Goal: Task Accomplishment & Management: Use online tool/utility

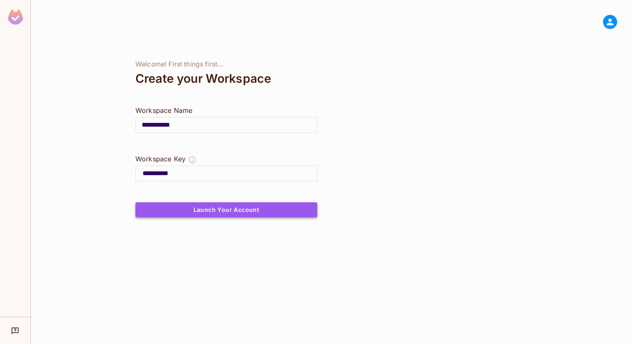
click at [269, 209] on button "Launch Your Account" at bounding box center [226, 209] width 182 height 15
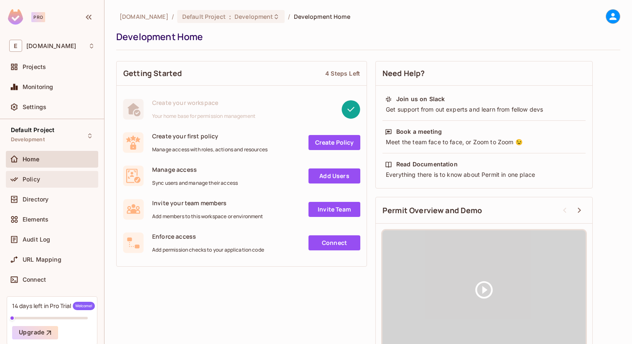
click at [33, 178] on span "Policy" at bounding box center [32, 179] width 18 height 7
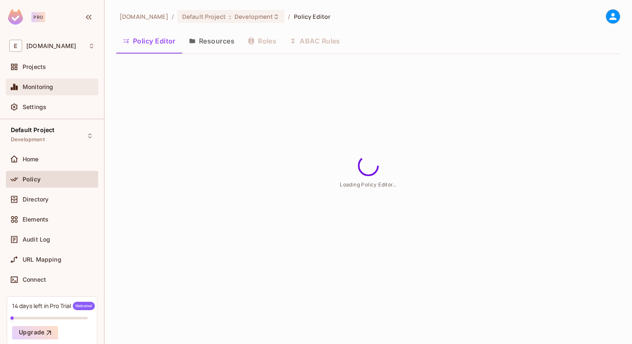
click at [39, 92] on div "Monitoring" at bounding box center [52, 87] width 86 height 10
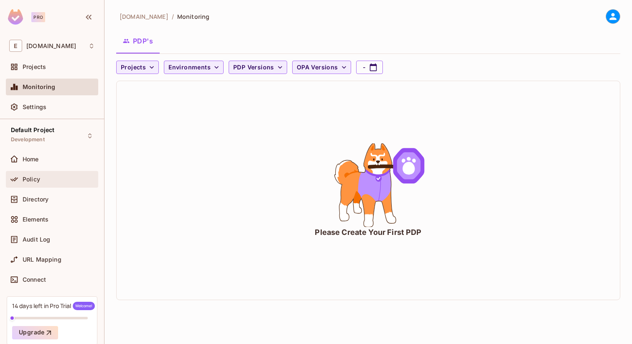
click at [43, 175] on div "Policy" at bounding box center [52, 179] width 86 height 10
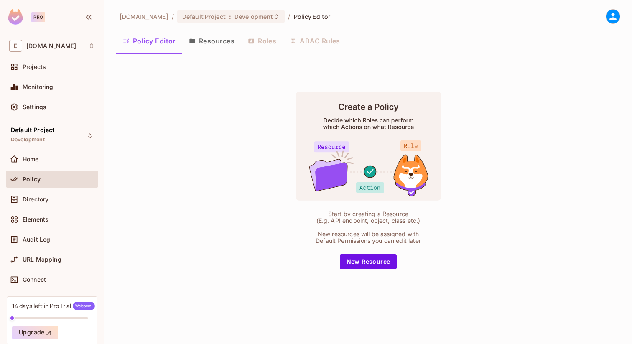
click at [207, 43] on button "Resources" at bounding box center [211, 41] width 59 height 21
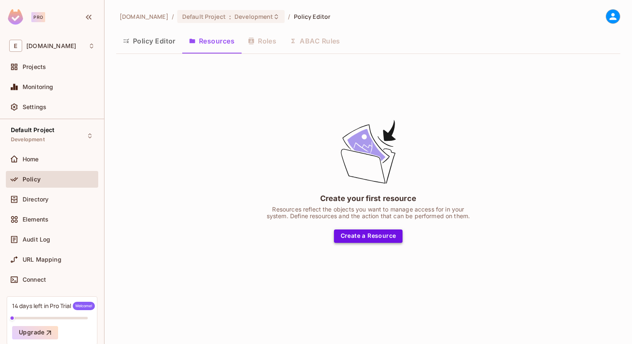
click at [356, 239] on button "Create a Resource" at bounding box center [368, 235] width 69 height 13
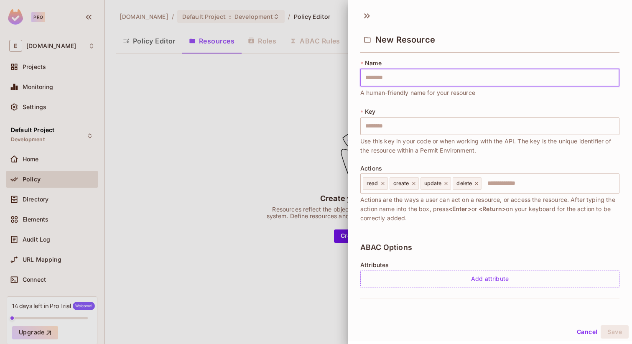
click at [418, 77] on input "text" at bounding box center [489, 78] width 259 height 18
type input "******"
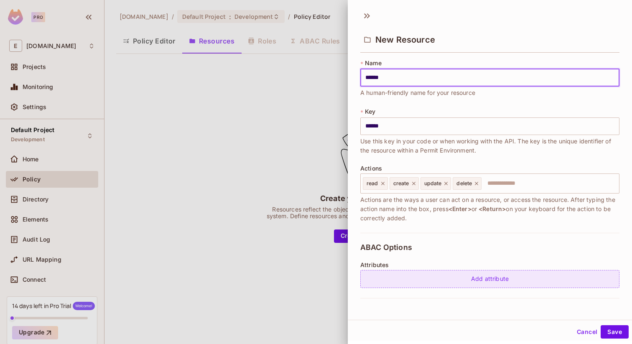
click at [470, 281] on div "Add attribute" at bounding box center [489, 279] width 259 height 18
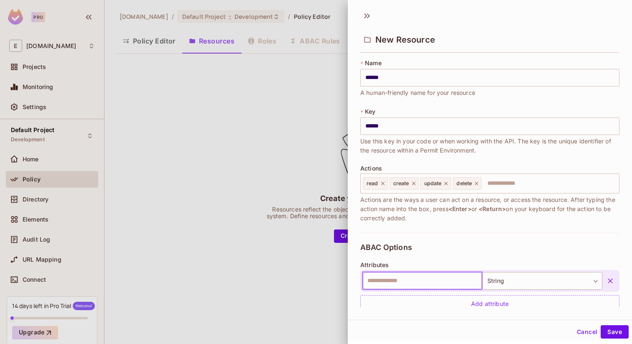
click at [444, 283] on input "text" at bounding box center [422, 281] width 120 height 18
type input "*****"
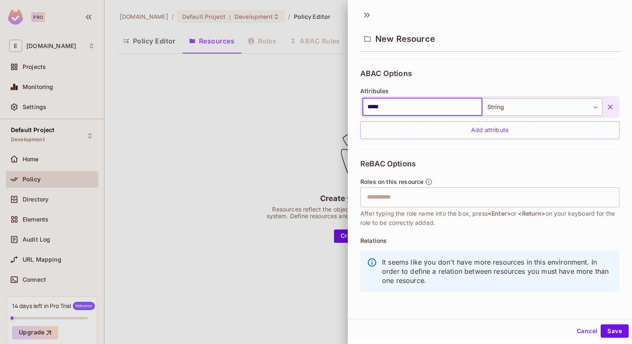
scroll to position [1, 0]
click at [602, 329] on button "Save" at bounding box center [615, 330] width 28 height 13
